Goal: Transaction & Acquisition: Purchase product/service

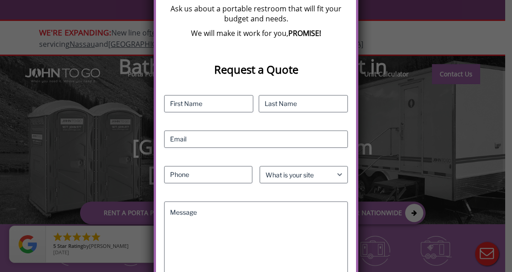
scroll to position [123, 0]
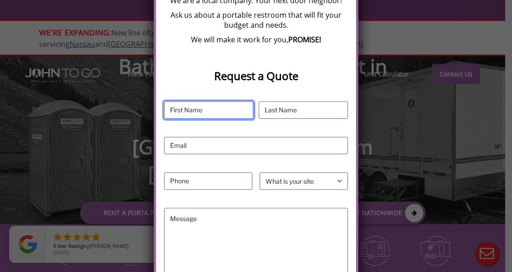
click at [211, 108] on input "First" at bounding box center [208, 109] width 89 height 17
type input "[PERSON_NAME] [PERSON_NAME]"
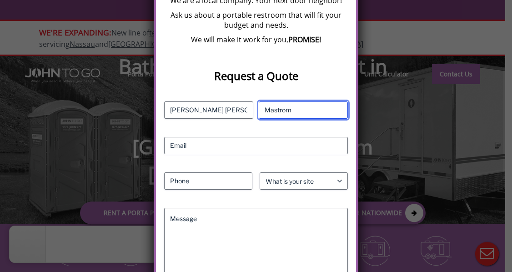
type input "Mastrom"
click at [370, 110] on div "We Want To Make It Work For You! We are a local company. Your next door neighbo…" at bounding box center [256, 136] width 512 height 272
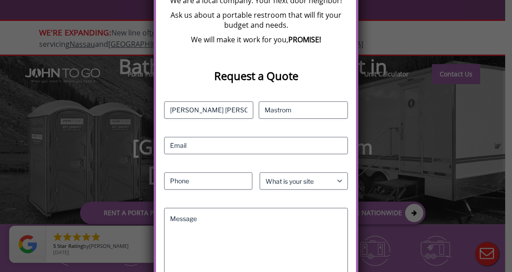
click at [370, 110] on div "We Want To Make It Work For You! We are a local company. Your next door neighbo…" at bounding box center [256, 136] width 512 height 272
click at [380, 51] on div "We Want To Make It Work For You! We are a local company. Your next door neighbo…" at bounding box center [256, 136] width 512 height 272
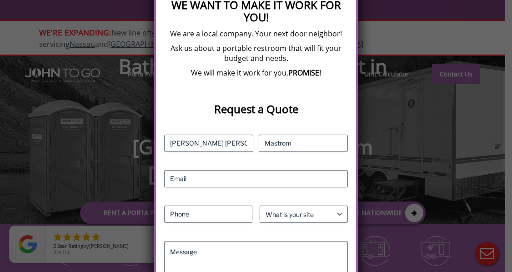
scroll to position [23, 0]
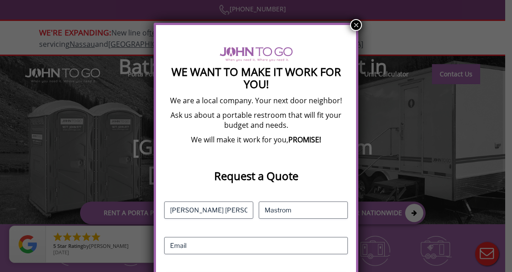
click at [357, 27] on button "×" at bounding box center [356, 25] width 12 height 12
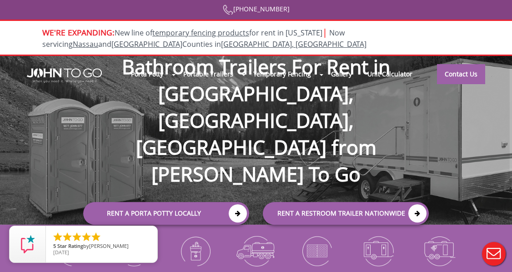
scroll to position [0, 0]
click at [237, 171] on div at bounding box center [256, 136] width 512 height 272
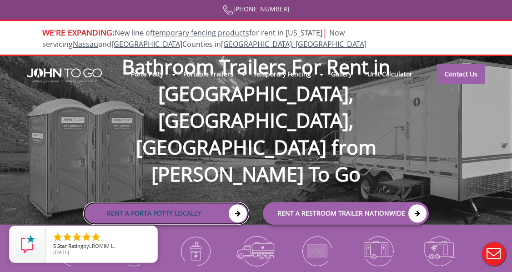
click at [237, 204] on icon at bounding box center [238, 213] width 18 height 18
